Goal: Task Accomplishment & Management: Complete application form

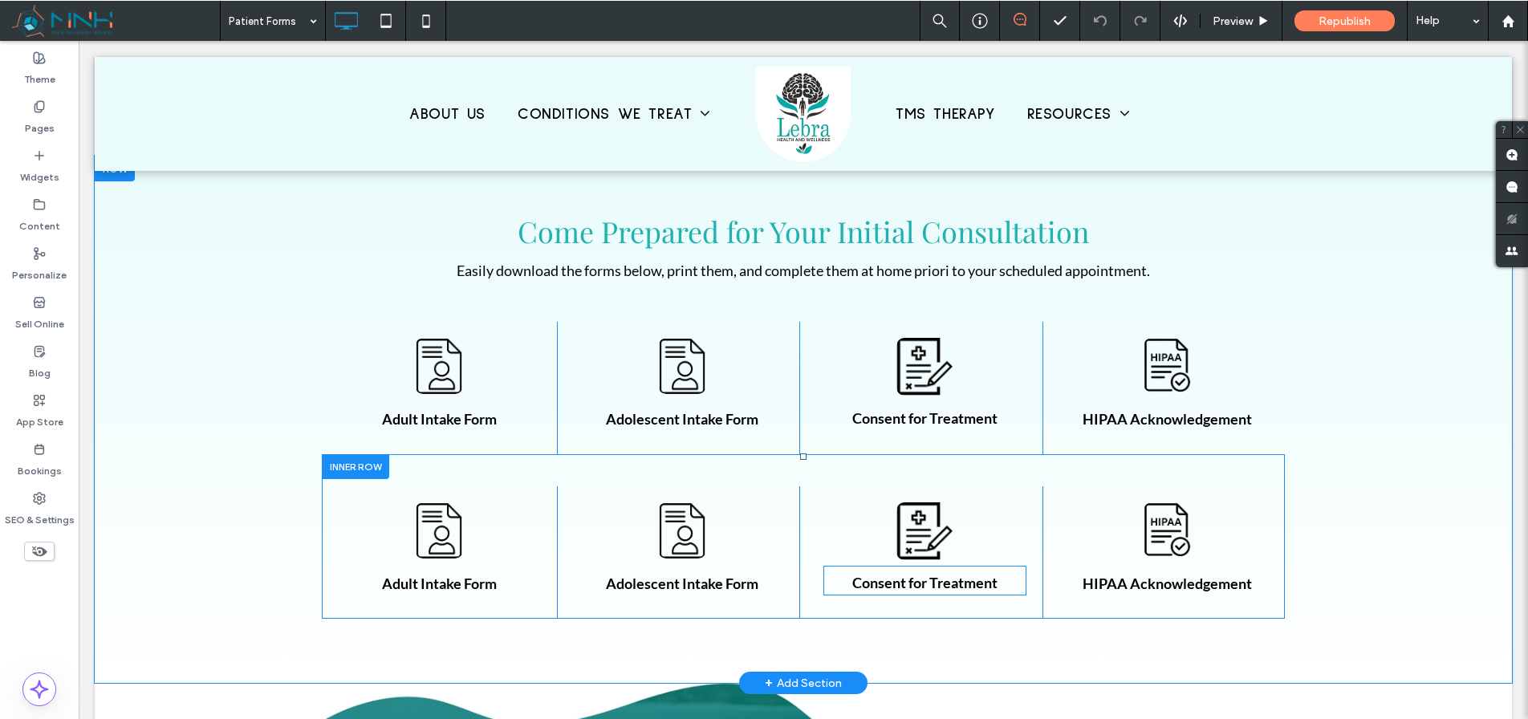
scroll to position [470, 0]
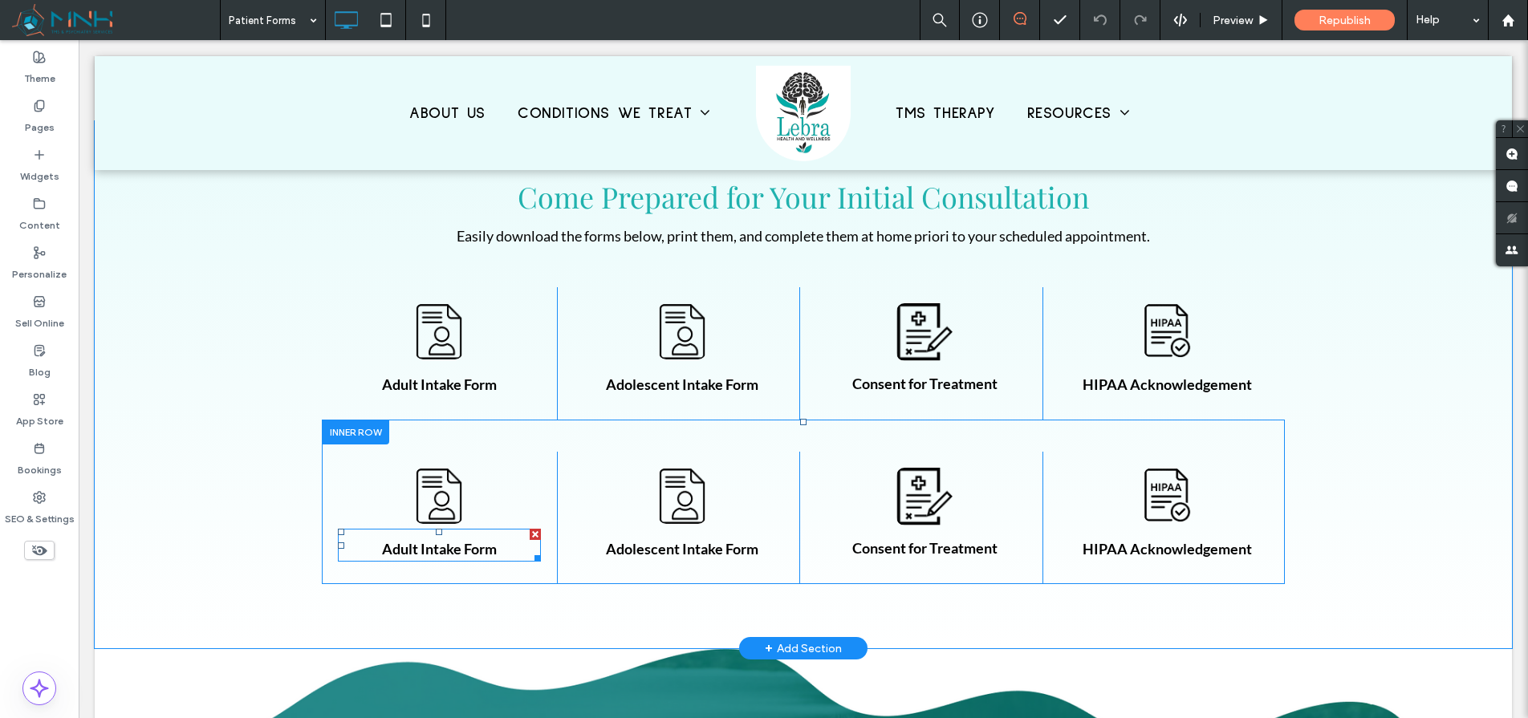
click at [449, 547] on strong "Adult Intake Form" at bounding box center [439, 549] width 115 height 18
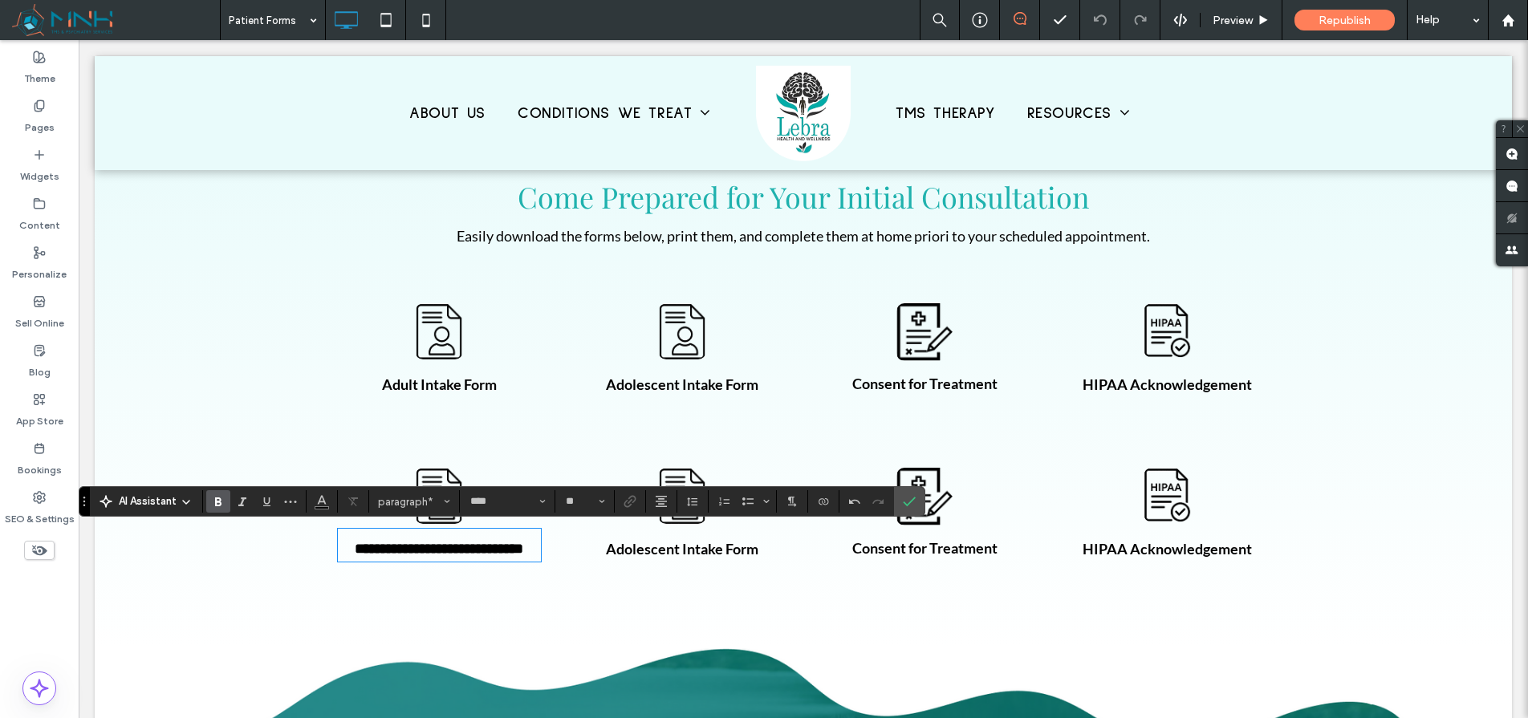
click at [411, 548] on strong "**********" at bounding box center [439, 549] width 169 height 14
click at [912, 499] on use "Confirm" at bounding box center [910, 502] width 13 height 10
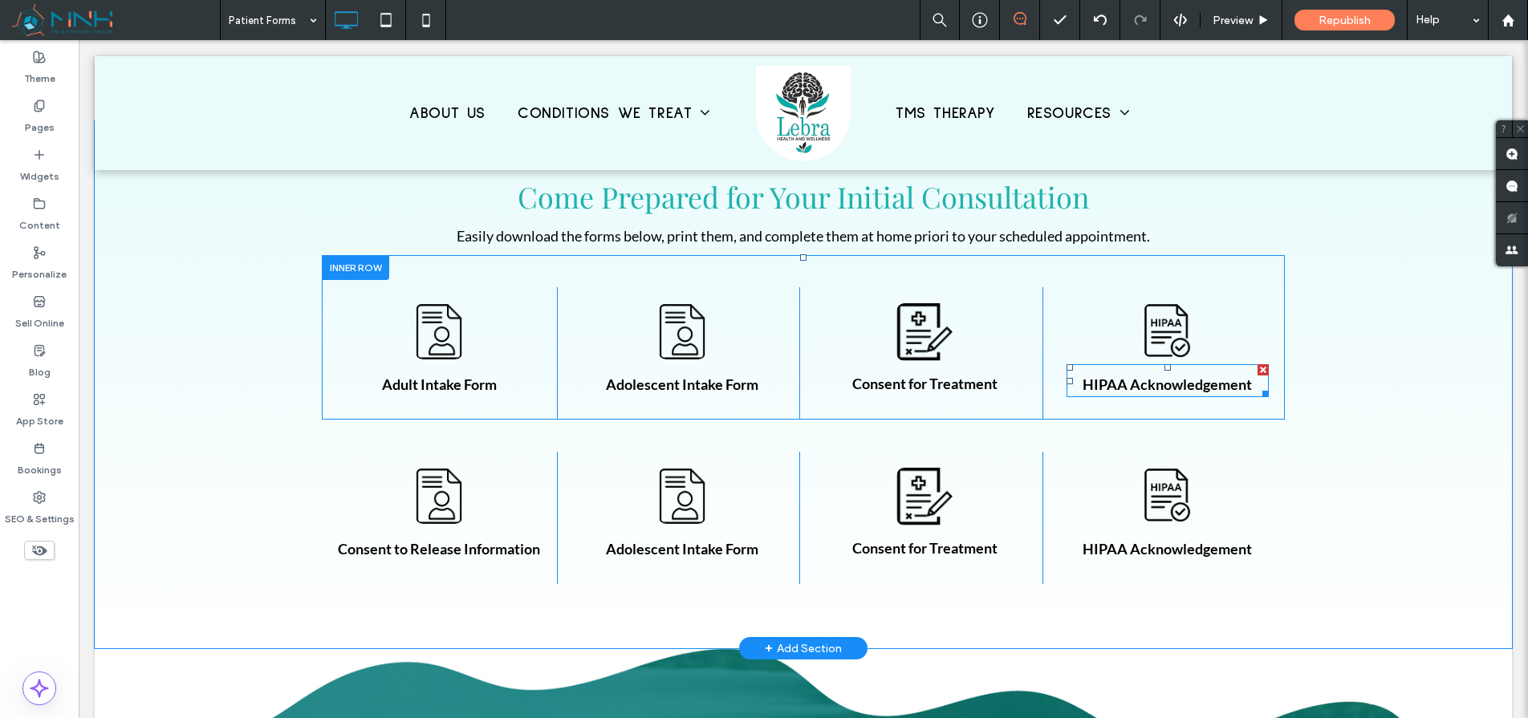
click at [1148, 388] on strong "HIPAA Acknowledgement" at bounding box center [1167, 385] width 169 height 18
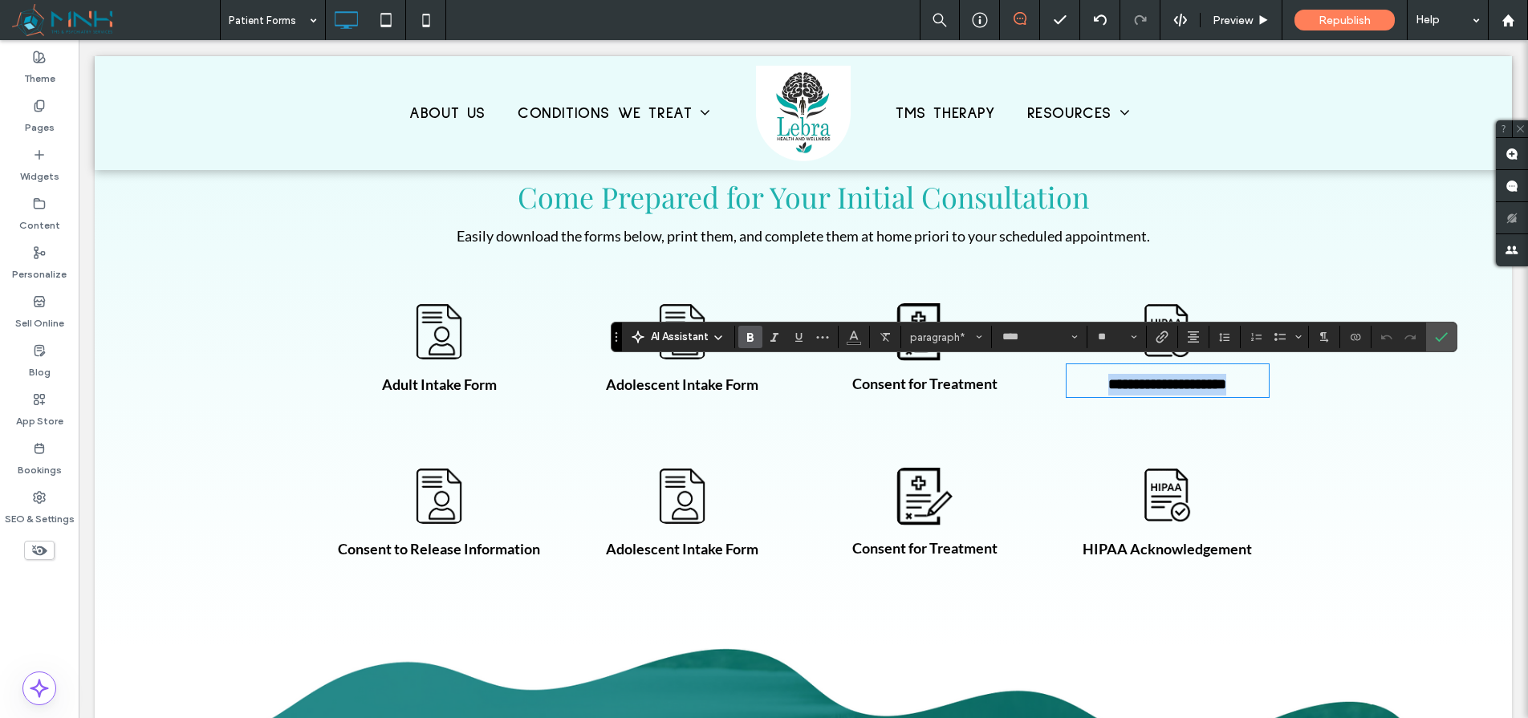
click at [1145, 387] on strong "**********" at bounding box center [1167, 384] width 118 height 14
drag, startPoint x: 1127, startPoint y: 384, endPoint x: 1249, endPoint y: 384, distance: 122.0
click at [1249, 384] on p "**********" at bounding box center [1168, 385] width 203 height 22
click at [1448, 339] on label "Confirm" at bounding box center [1441, 337] width 24 height 29
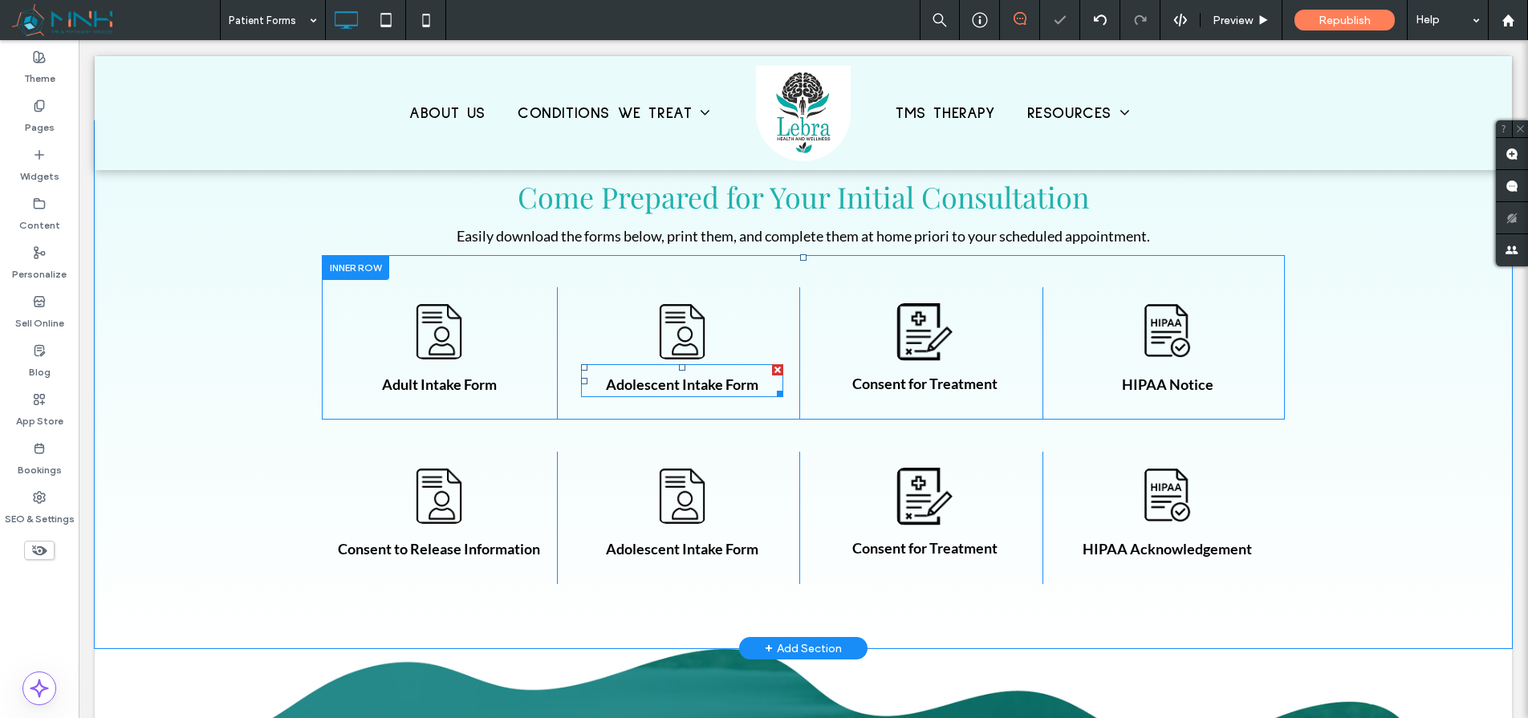
click at [645, 388] on strong "Adolescent Intake Form" at bounding box center [682, 385] width 152 height 18
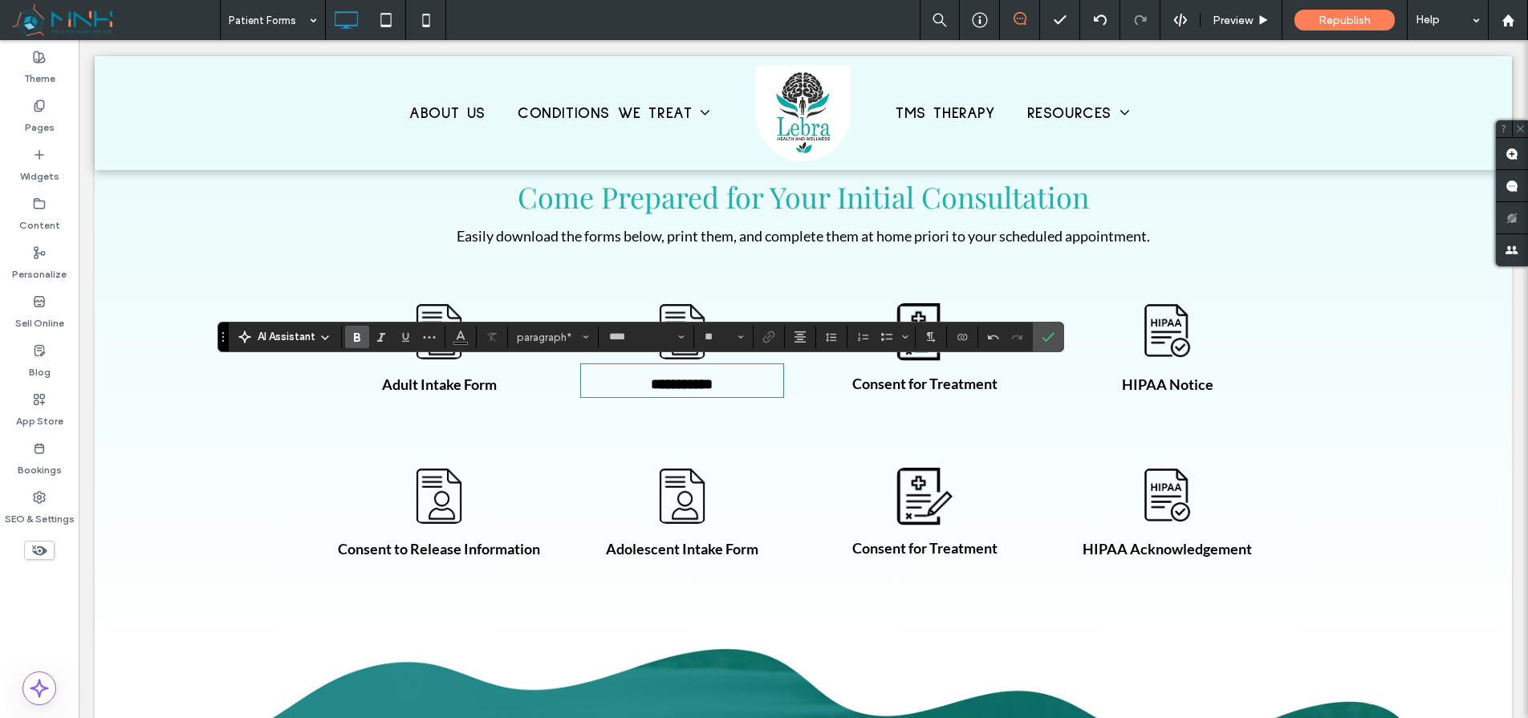
click at [661, 384] on strong "**********" at bounding box center [682, 384] width 62 height 14
click at [716, 387] on strong "**********" at bounding box center [682, 384] width 67 height 14
click at [1052, 335] on icon "Confirm" at bounding box center [1048, 337] width 13 height 13
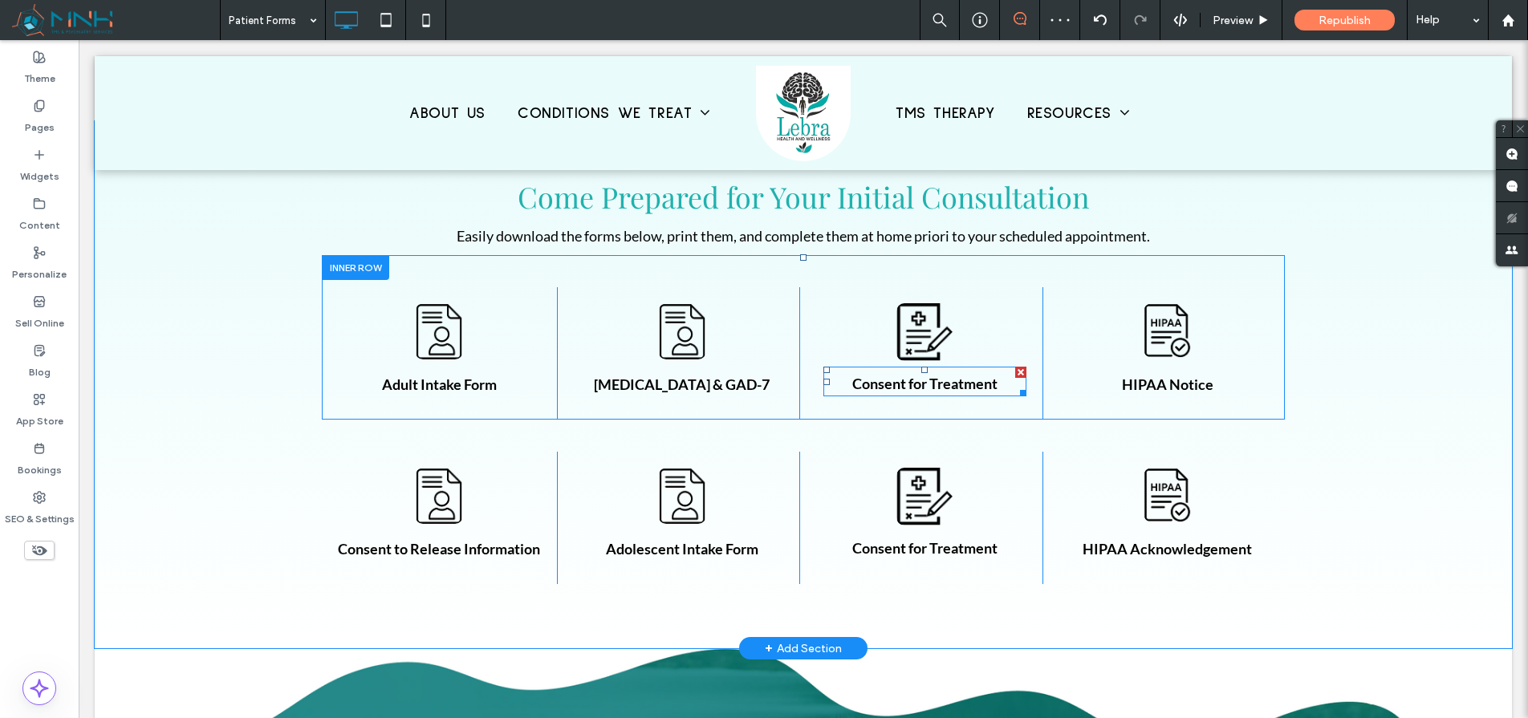
click at [945, 387] on strong "Consent for Treatment" at bounding box center [924, 384] width 145 height 18
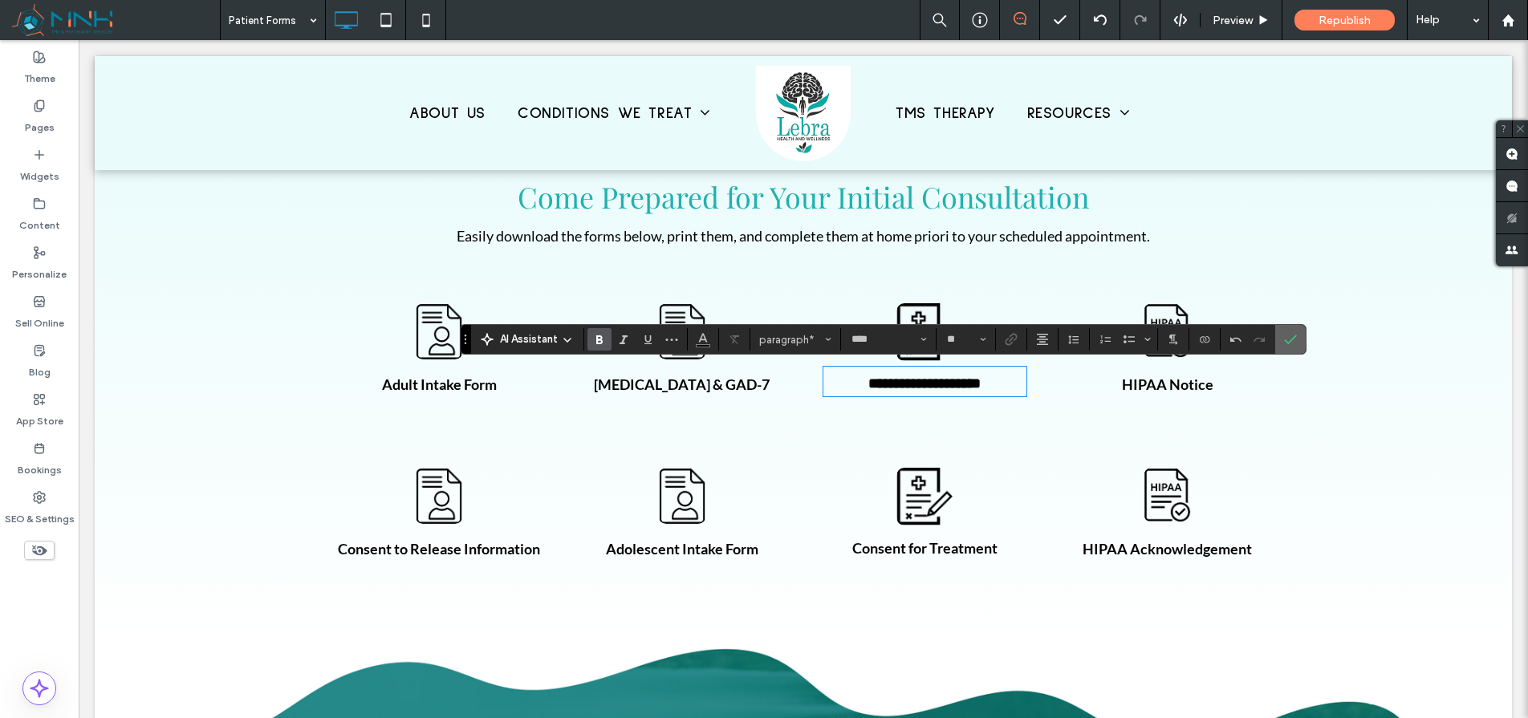
click at [1280, 343] on label "Confirm" at bounding box center [1291, 339] width 24 height 29
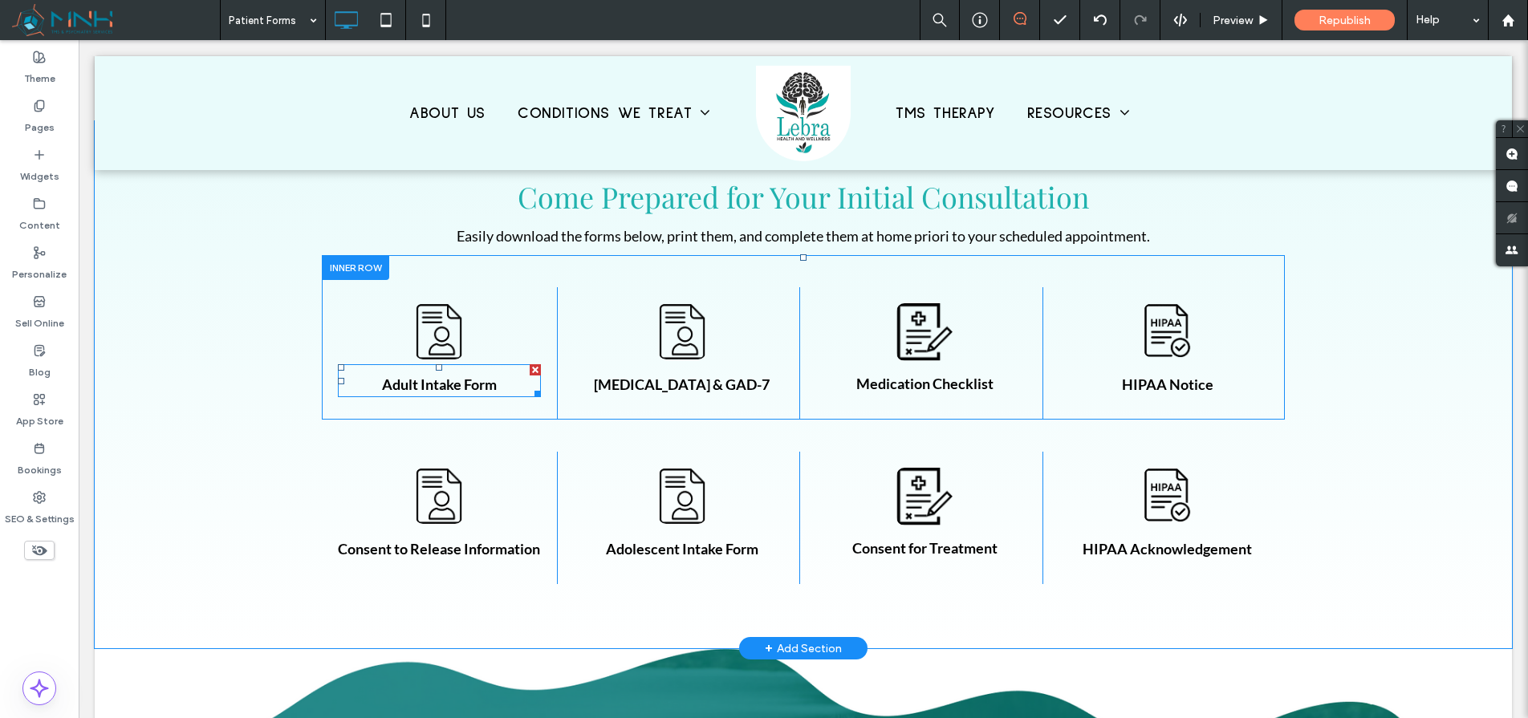
click at [455, 387] on strong "Adult Intake Form" at bounding box center [439, 385] width 115 height 18
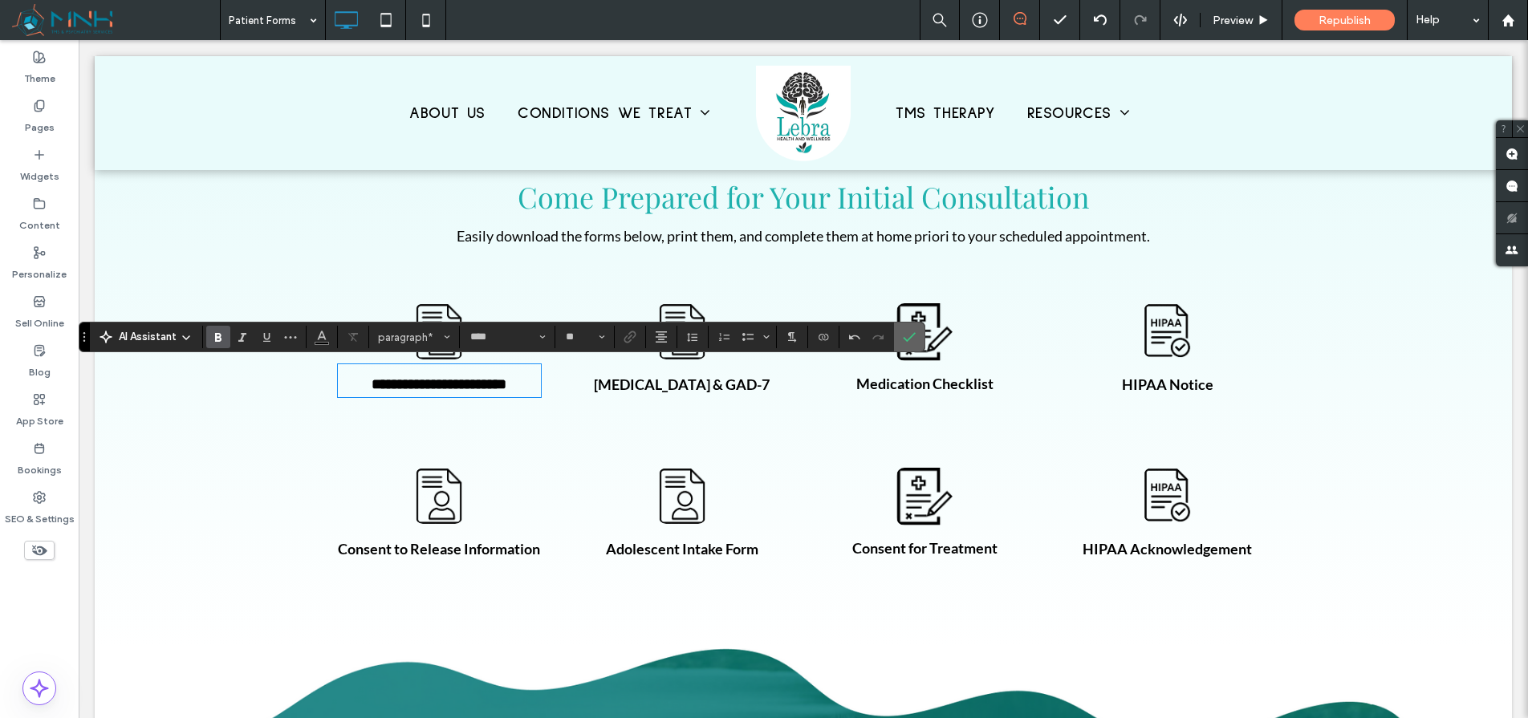
click at [915, 336] on icon "Confirm" at bounding box center [909, 337] width 13 height 13
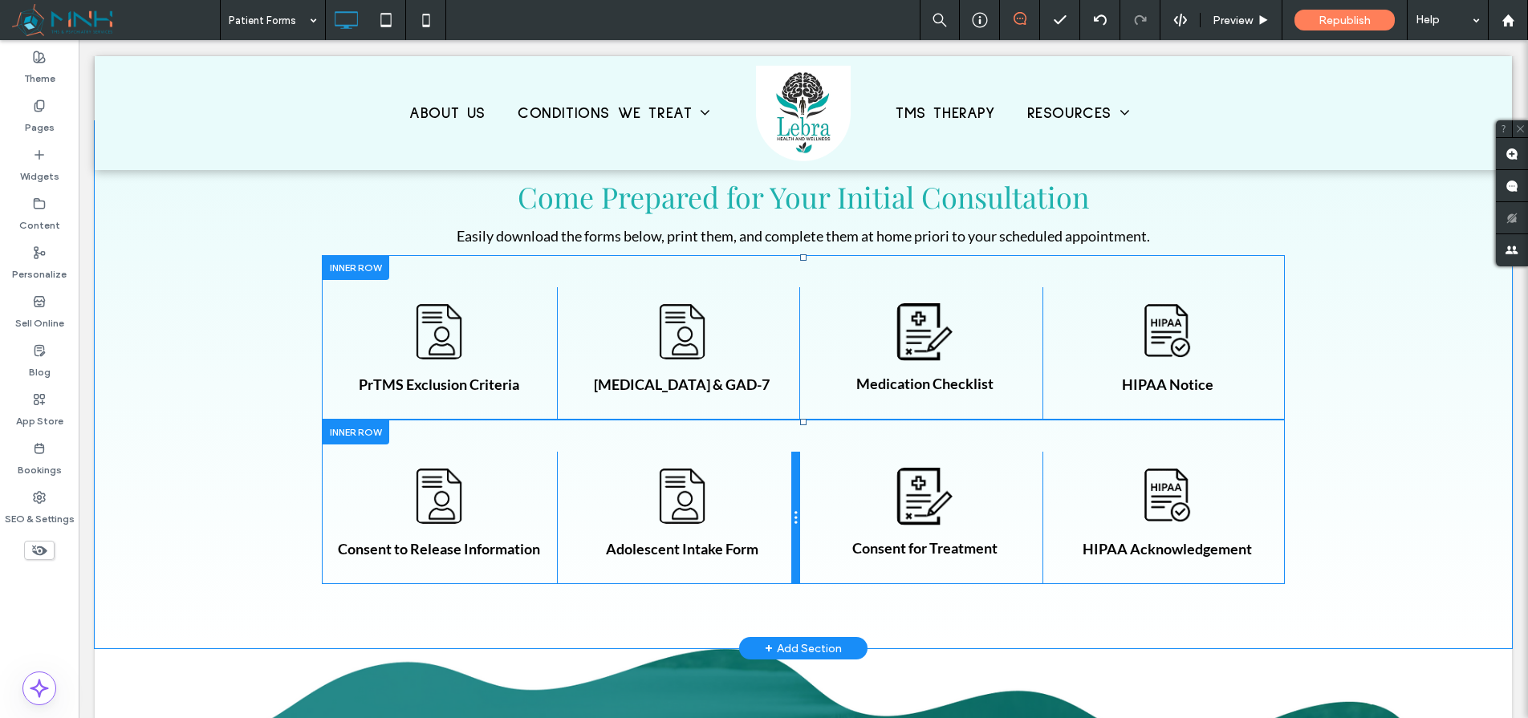
click at [791, 475] on div at bounding box center [795, 518] width 8 height 132
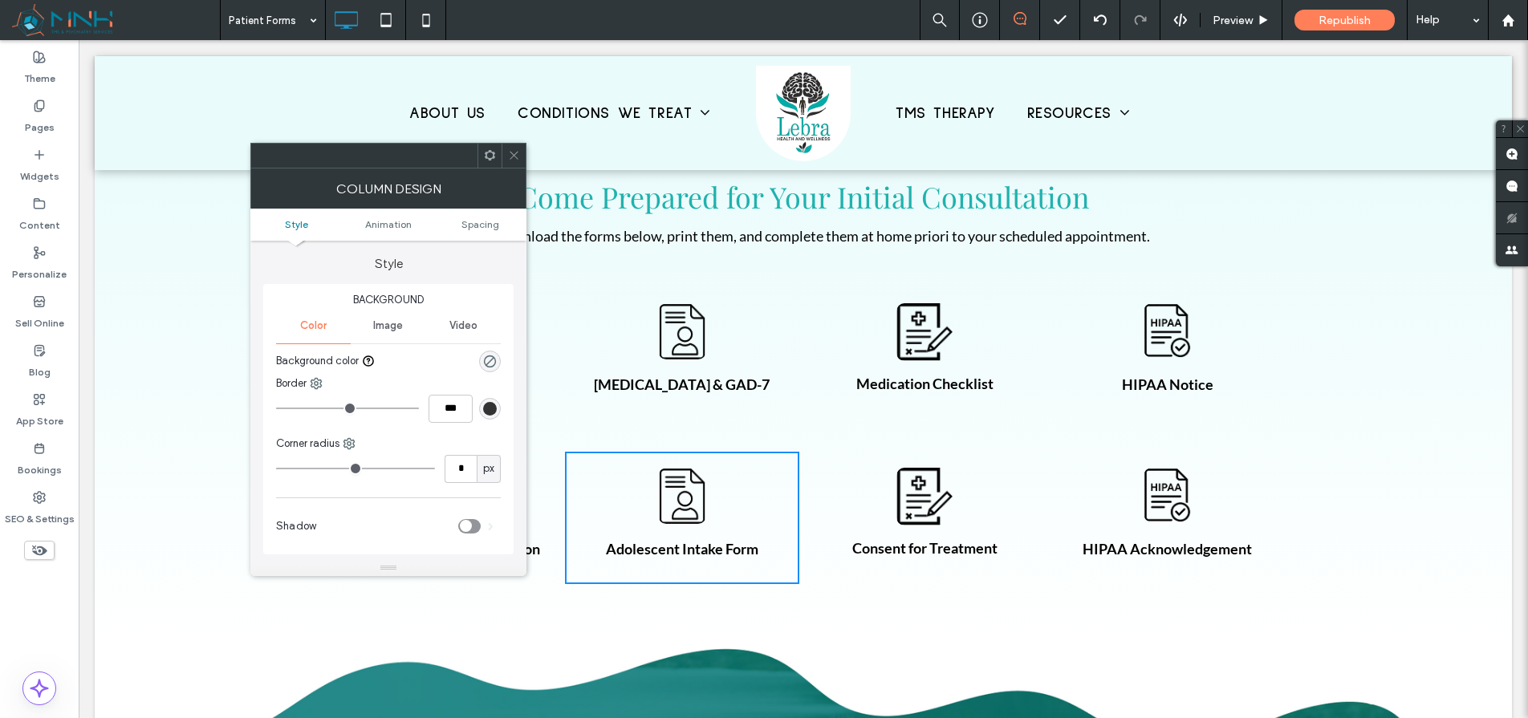
click at [487, 154] on icon at bounding box center [490, 155] width 12 height 12
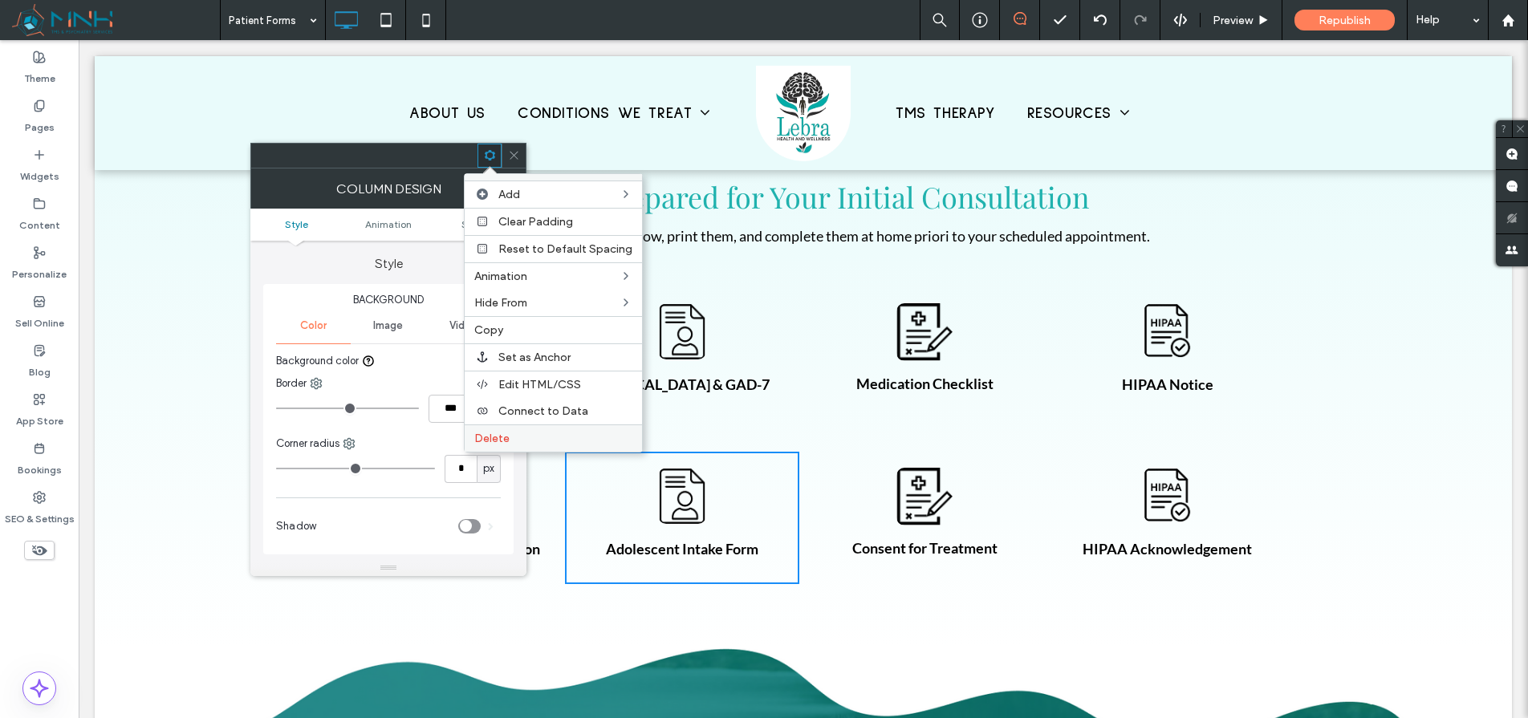
click at [525, 440] on label "Delete" at bounding box center [553, 439] width 158 height 14
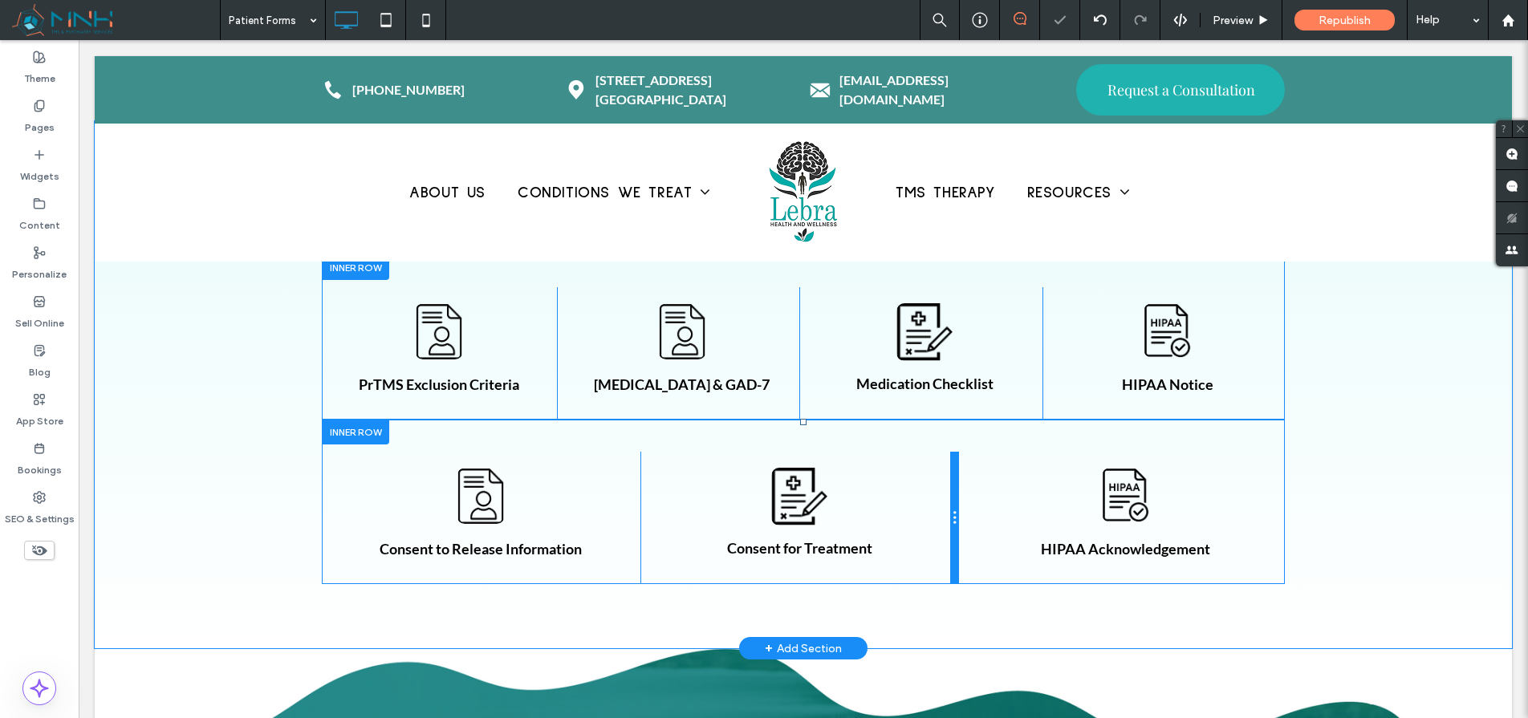
click at [950, 462] on div at bounding box center [954, 518] width 8 height 132
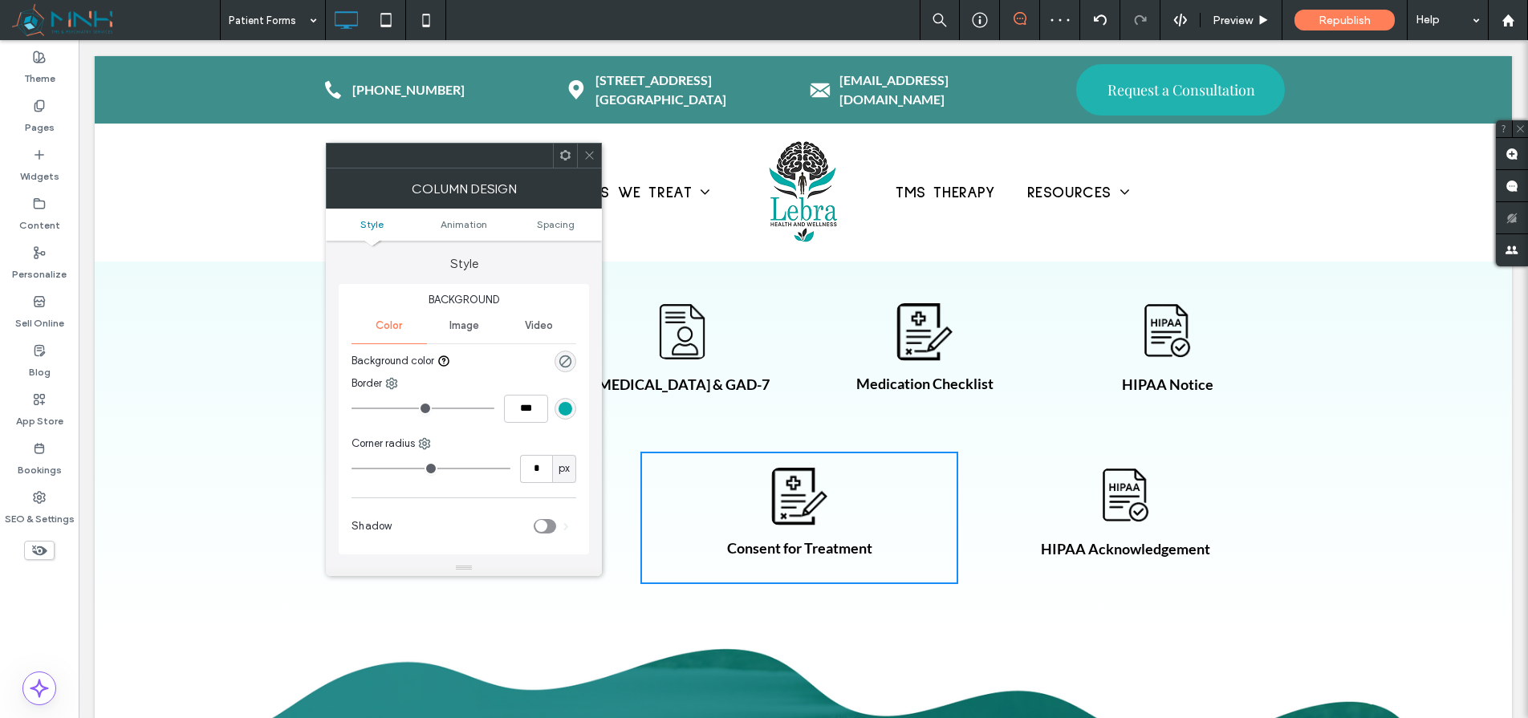
click at [1016, 521] on div "HIPAA Acknowledgement Click To Paste" at bounding box center [1125, 518] width 319 height 132
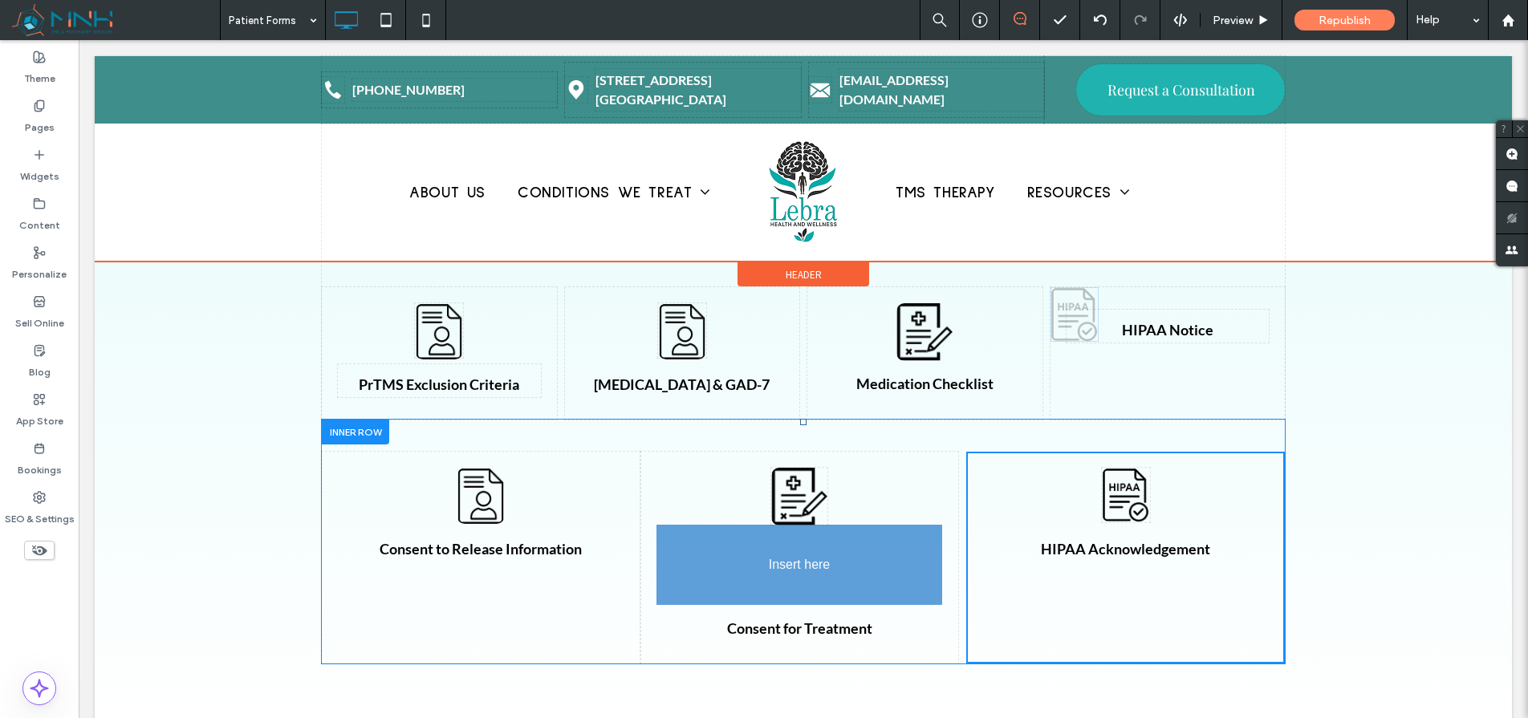
drag, startPoint x: 1161, startPoint y: 329, endPoint x: 814, endPoint y: 550, distance: 411.7
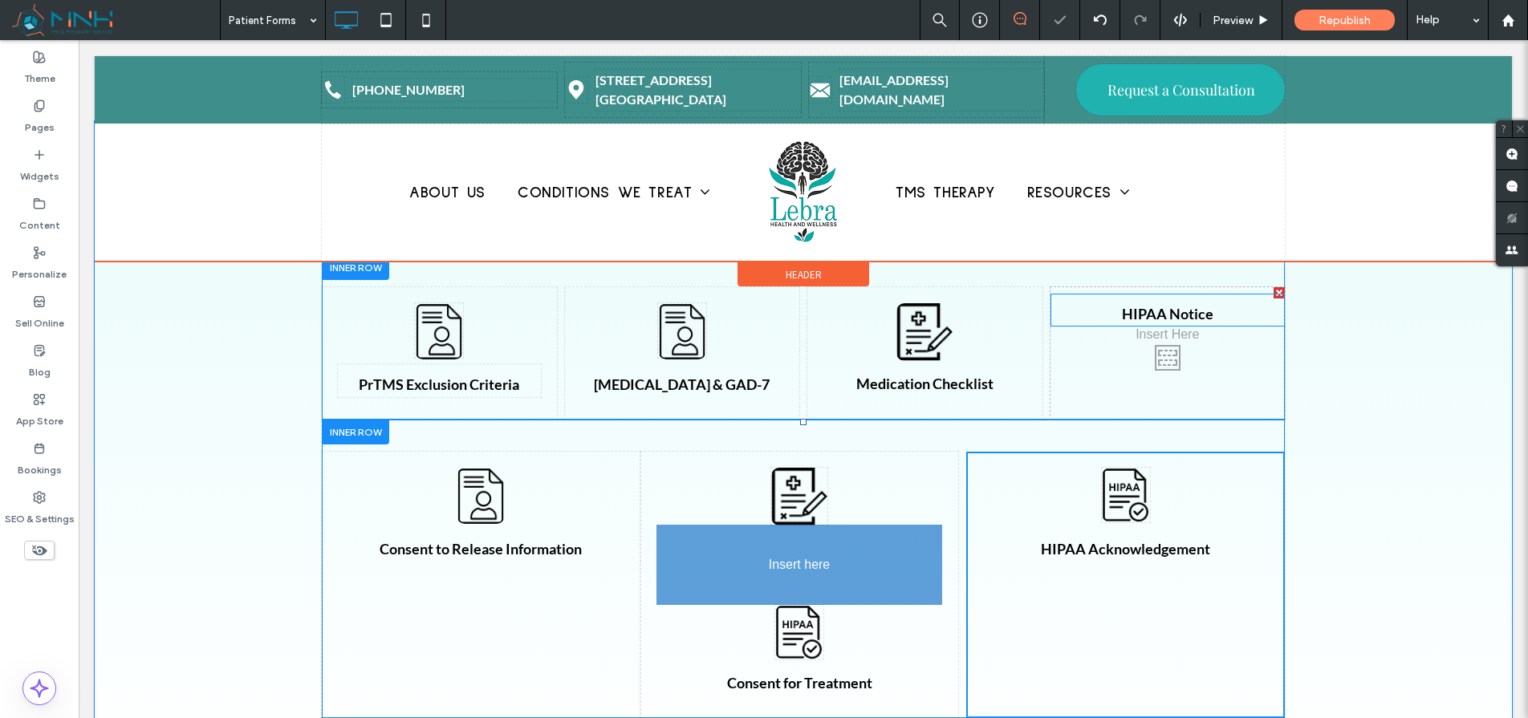
drag, startPoint x: 1184, startPoint y: 331, endPoint x: 812, endPoint y: 582, distance: 448.6
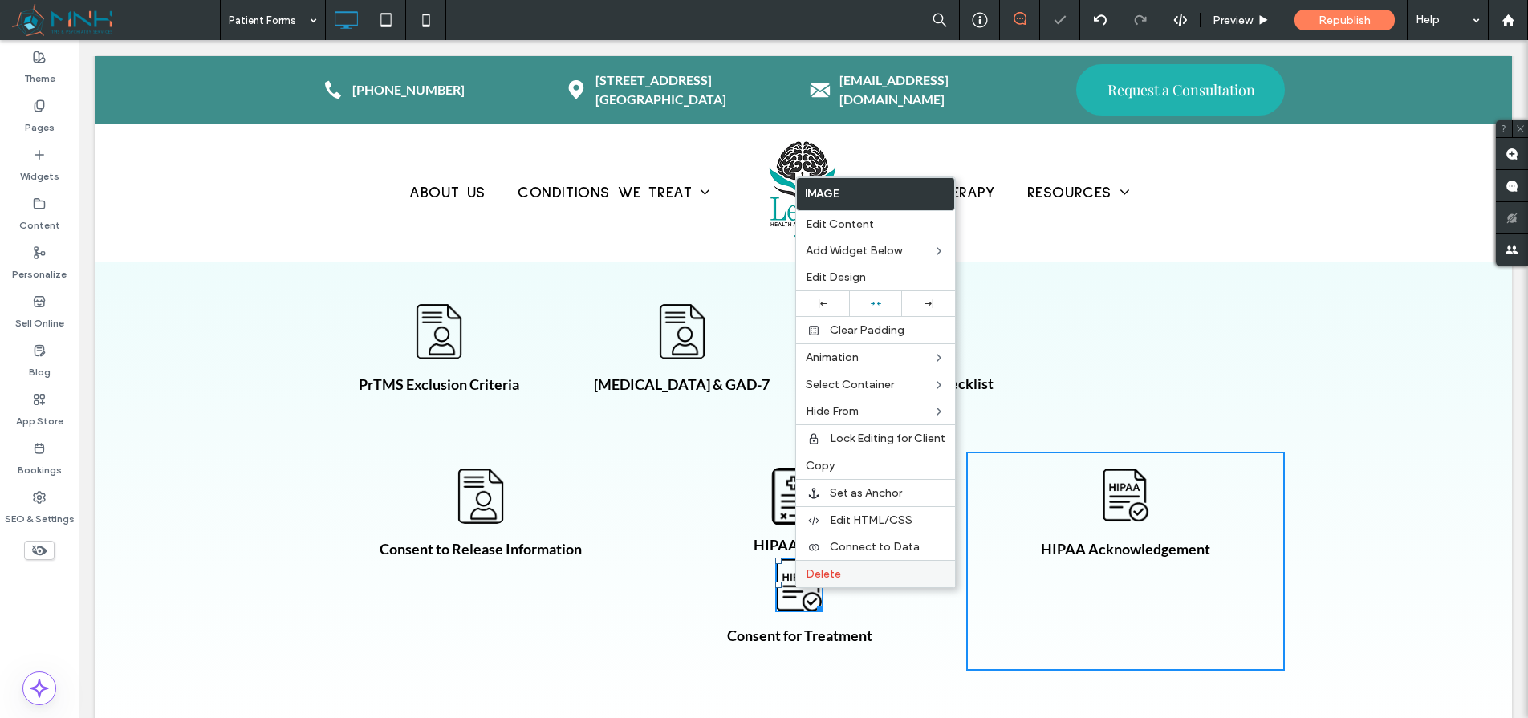
click at [810, 575] on span "Delete" at bounding box center [823, 574] width 35 height 14
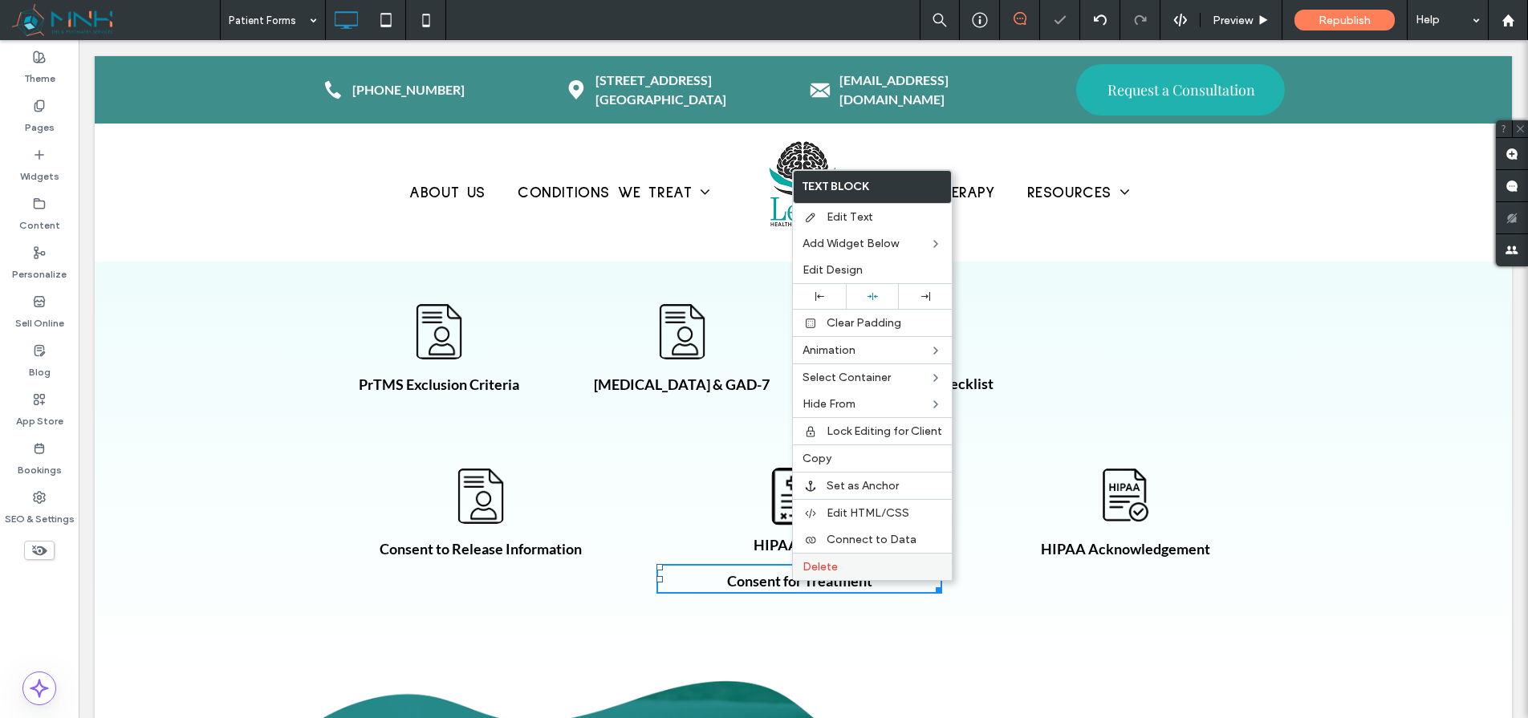
click at [815, 563] on span "Delete" at bounding box center [820, 567] width 35 height 14
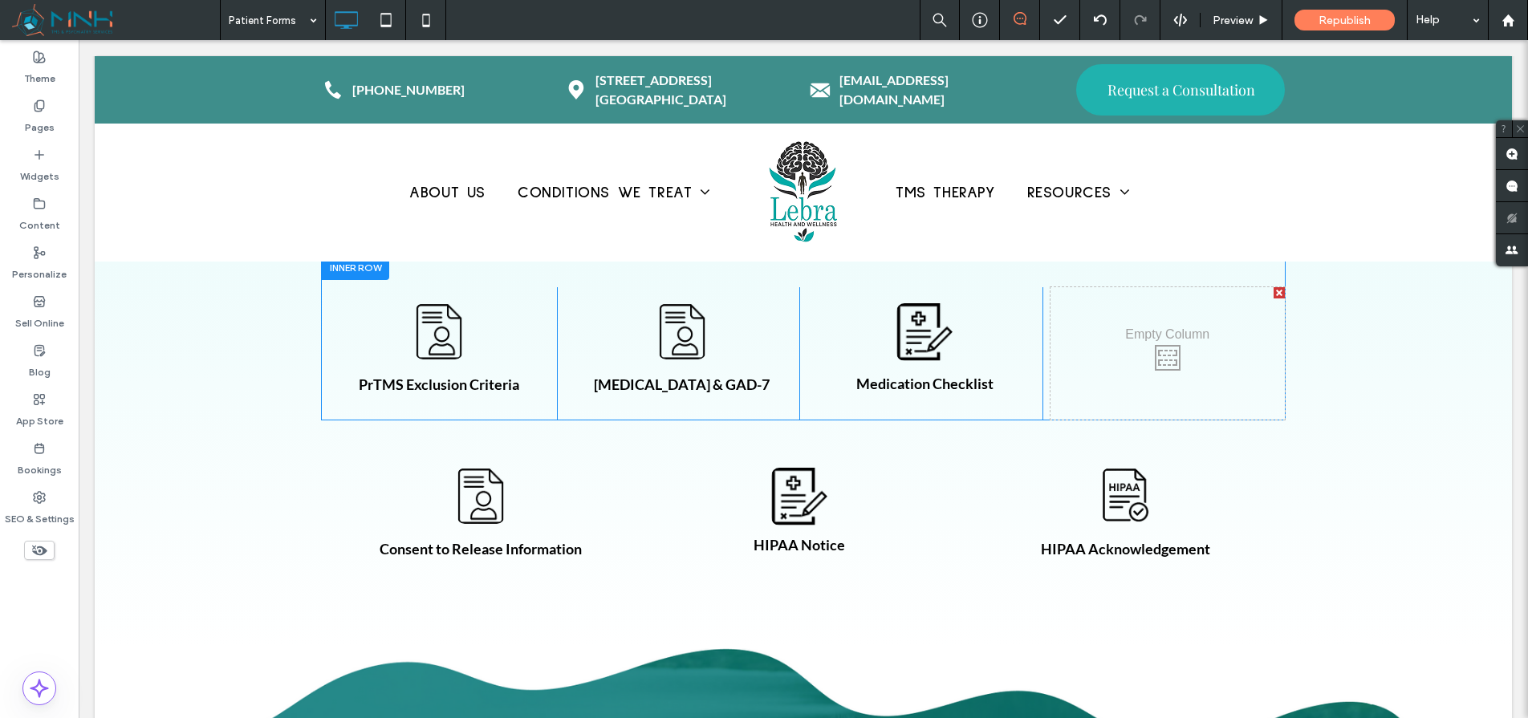
click at [1274, 291] on div at bounding box center [1279, 292] width 11 height 11
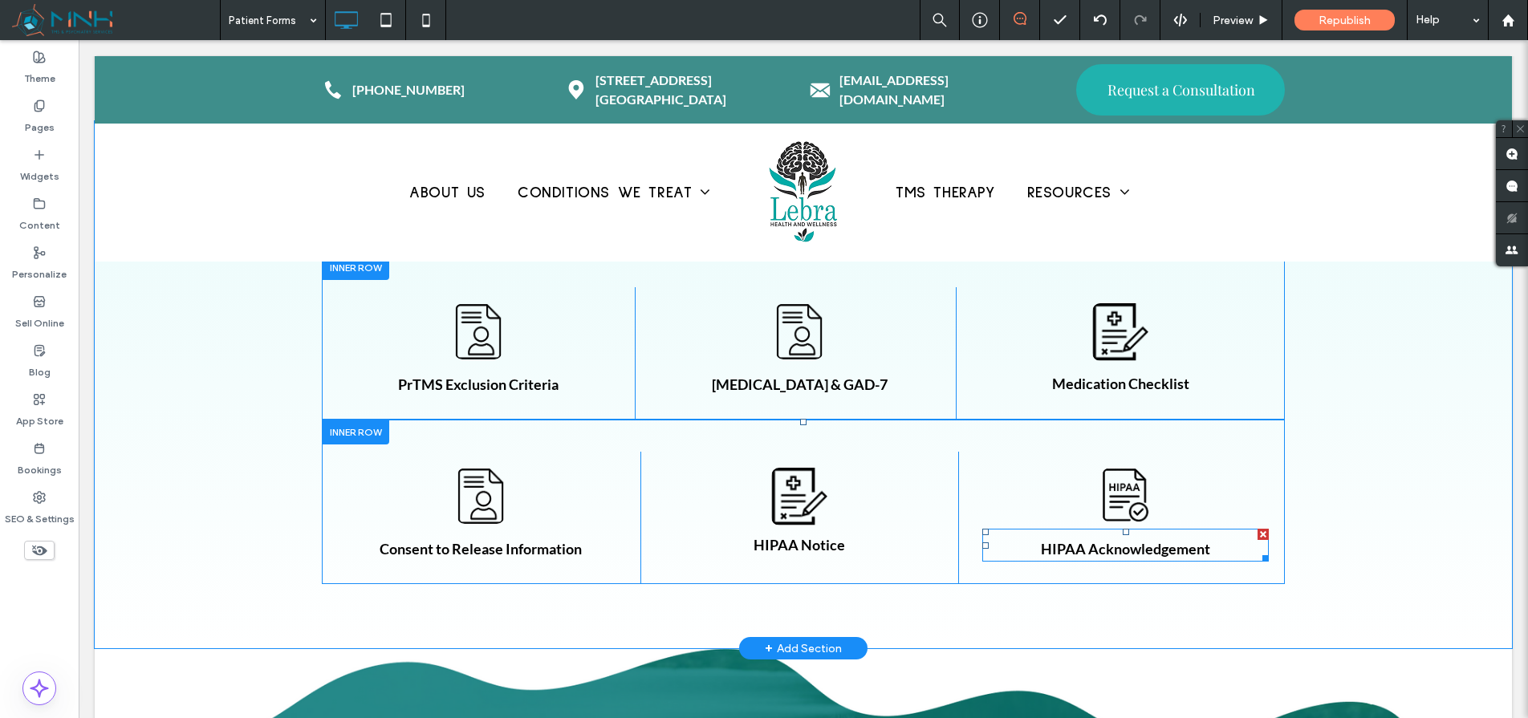
click at [1107, 551] on strong "HIPAA Acknowledgement" at bounding box center [1125, 549] width 169 height 18
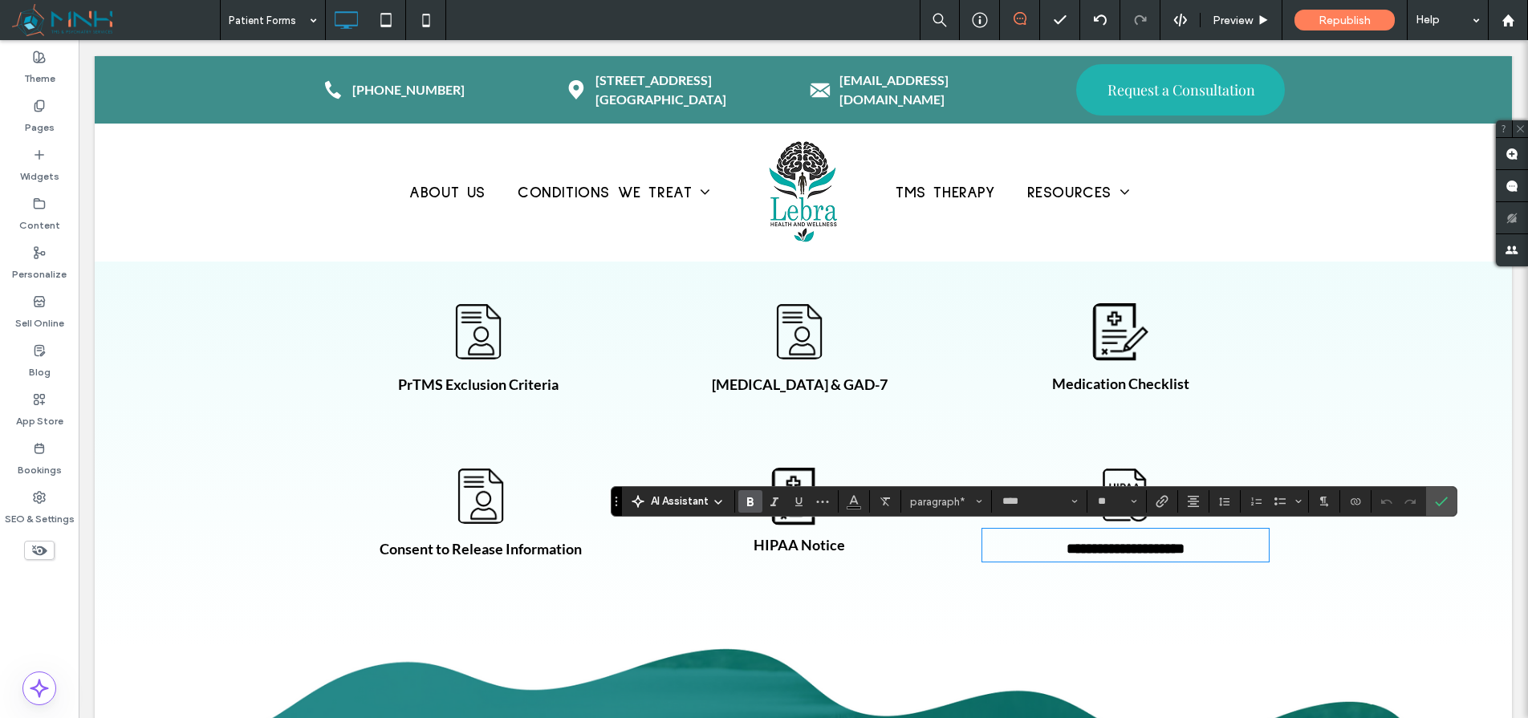
click at [1101, 551] on strong "**********" at bounding box center [1126, 549] width 118 height 14
drag, startPoint x: 1129, startPoint y: 551, endPoint x: 1224, endPoint y: 548, distance: 94.7
click at [1224, 548] on p "**********" at bounding box center [1125, 550] width 287 height 22
click at [1437, 501] on icon "Confirm" at bounding box center [1441, 501] width 13 height 13
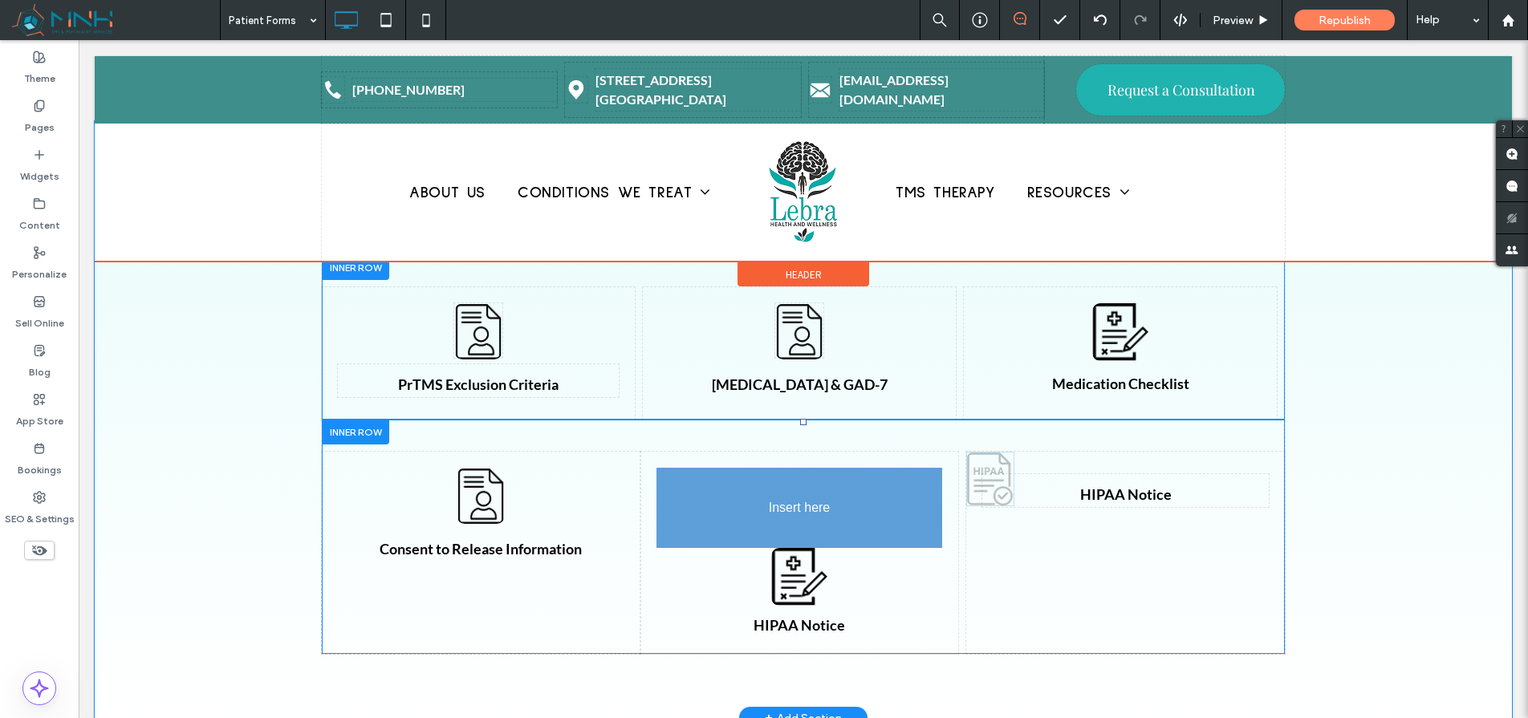
drag, startPoint x: 1124, startPoint y: 487, endPoint x: 880, endPoint y: 543, distance: 250.4
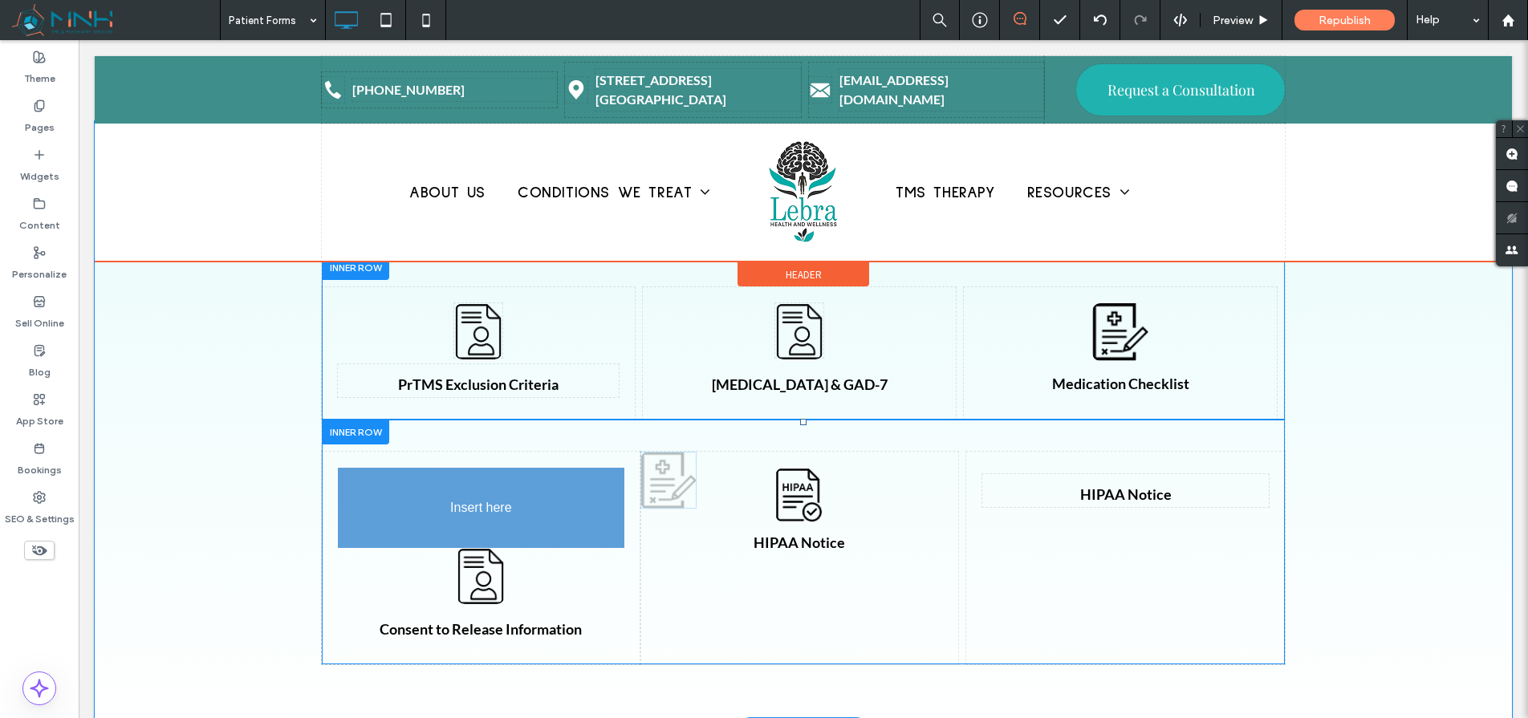
drag, startPoint x: 788, startPoint y: 547, endPoint x: 613, endPoint y: 551, distance: 175.0
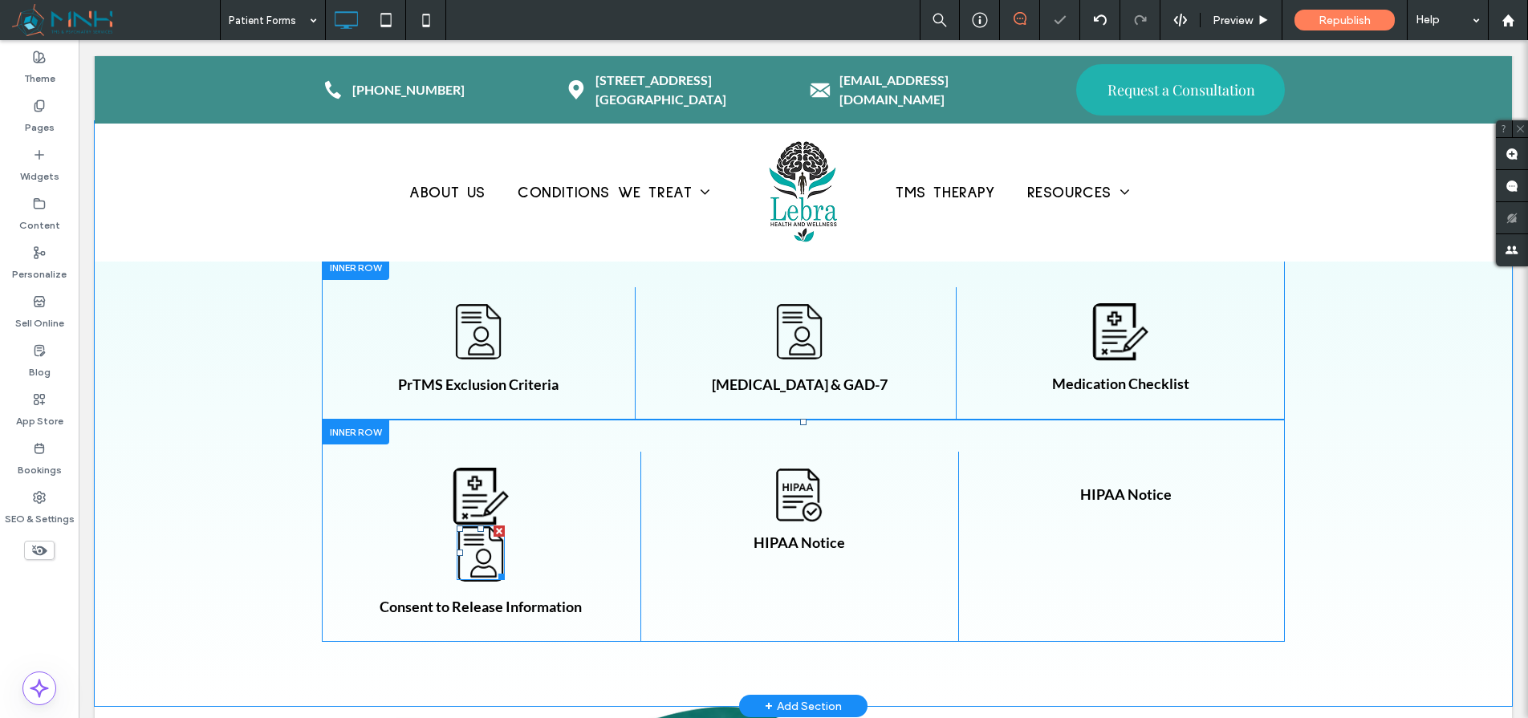
click at [495, 532] on div at bounding box center [499, 531] width 11 height 11
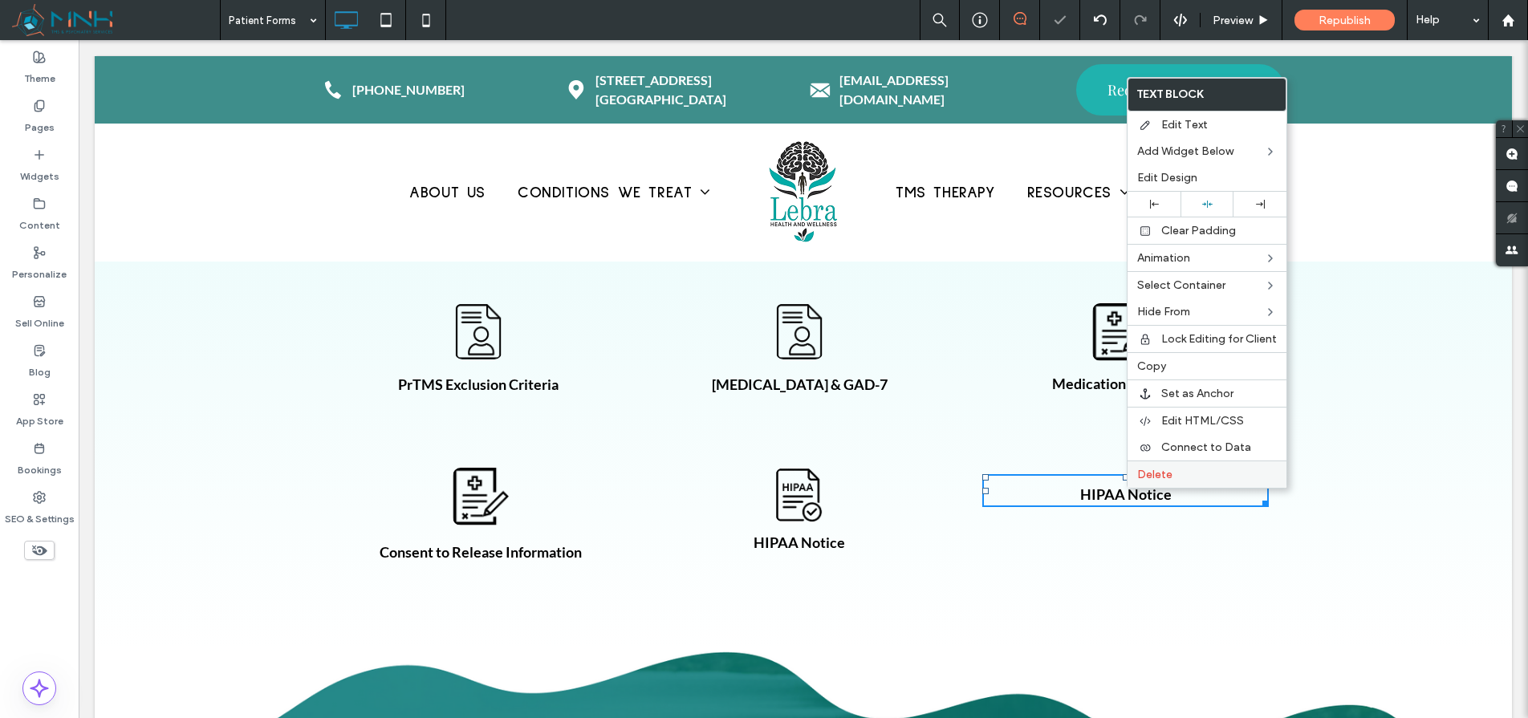
click at [1144, 472] on span "Delete" at bounding box center [1154, 475] width 35 height 14
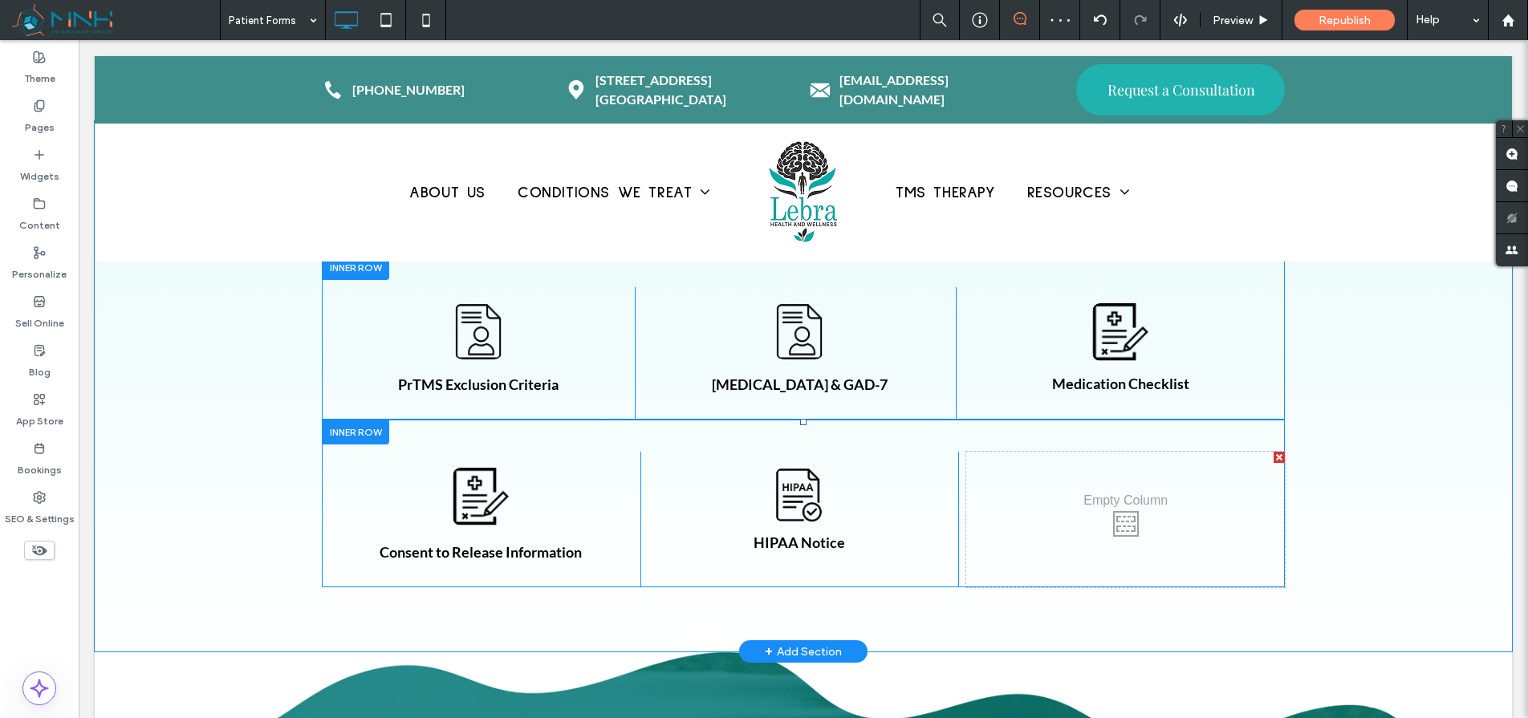
click at [1274, 456] on div at bounding box center [1279, 457] width 11 height 11
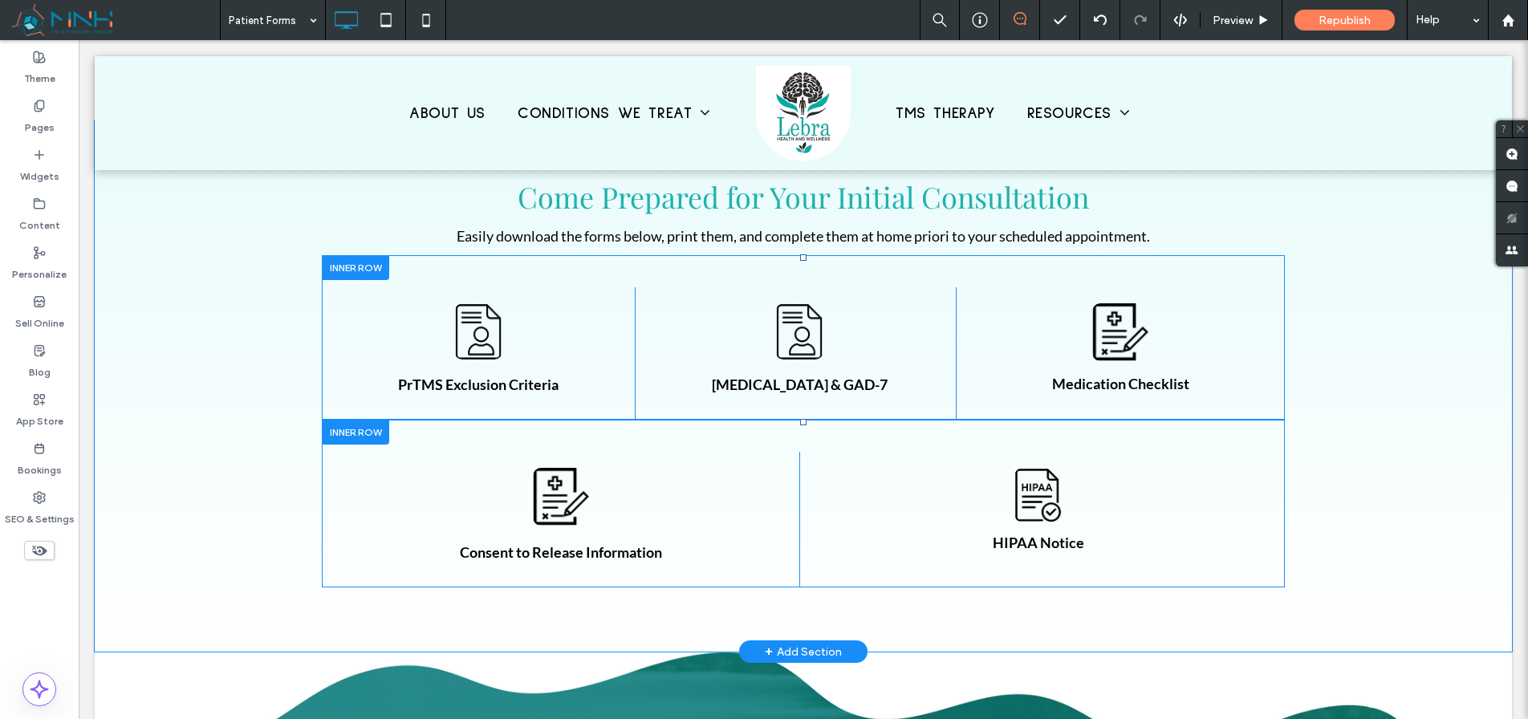
scroll to position [442, 0]
